Goal: Task Accomplishment & Management: Use online tool/utility

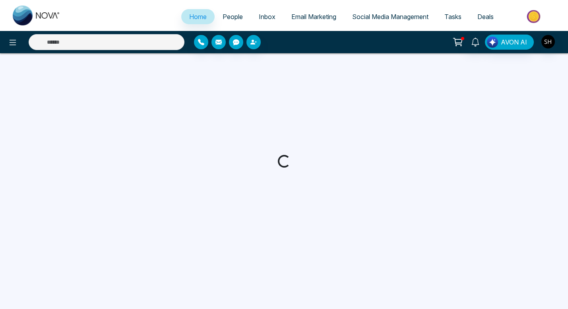
select select "*"
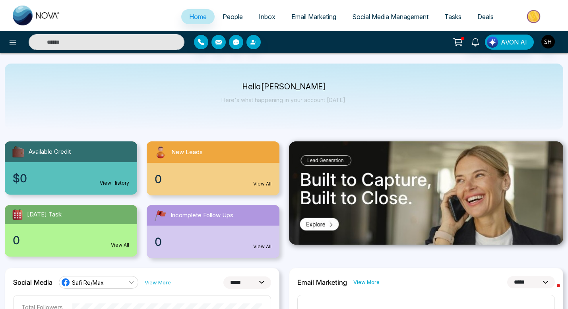
click at [373, 16] on span "Social Media Management" at bounding box center [390, 17] width 76 height 8
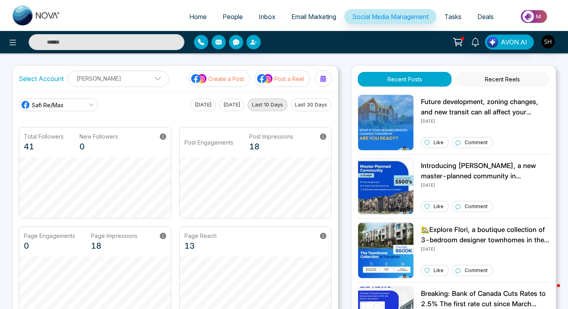
click at [241, 80] on p "Create a Post" at bounding box center [226, 79] width 36 height 8
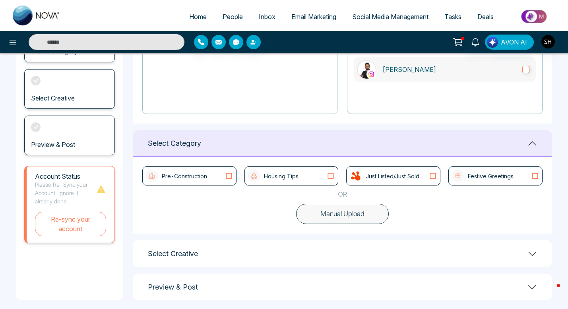
scroll to position [136, 0]
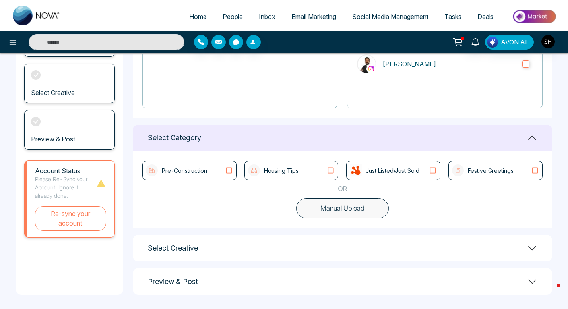
click at [332, 169] on icon at bounding box center [331, 171] width 10 height 8
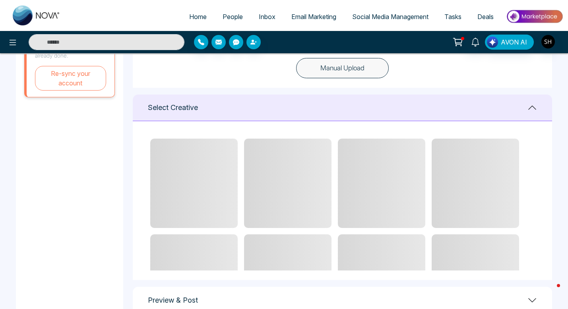
scroll to position [278, 0]
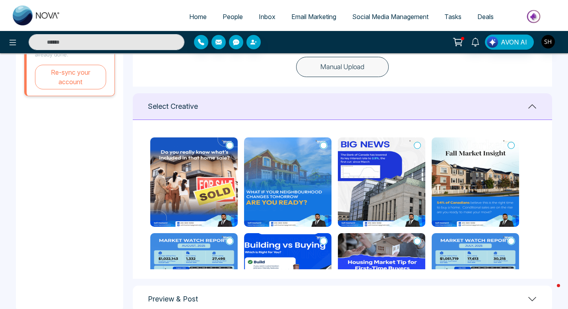
click at [230, 145] on icon at bounding box center [229, 146] width 7 height 8
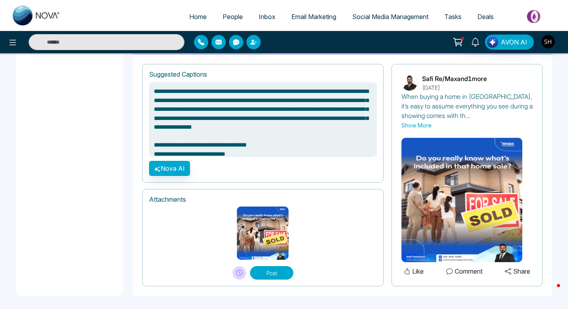
scroll to position [537, 0]
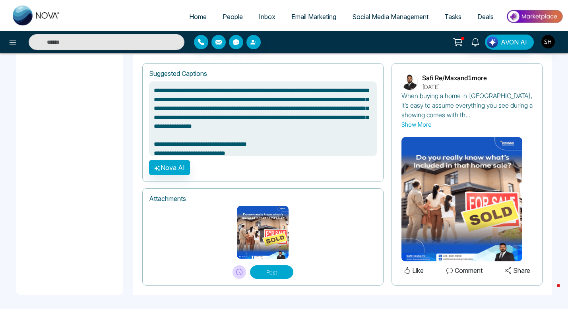
click at [276, 271] on button "Post" at bounding box center [271, 273] width 43 height 14
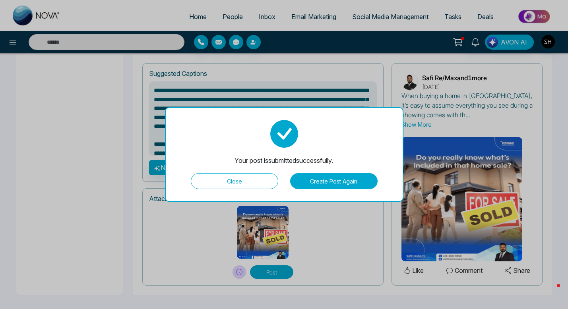
type textarea "**********"
click at [244, 184] on button "Close" at bounding box center [235, 181] width 88 height 16
